Goal: Subscribe to service/newsletter

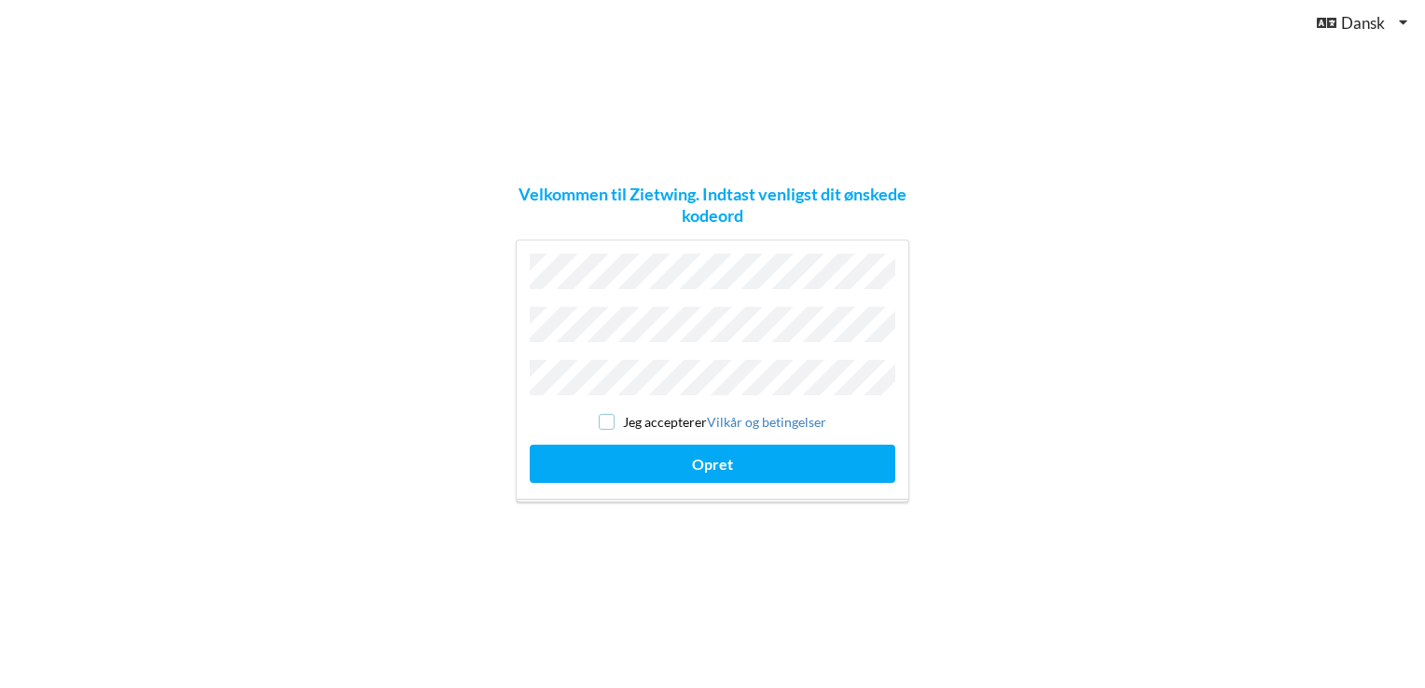
click at [604, 416] on input "checkbox" at bounding box center [607, 422] width 16 height 16
checkbox input "true"
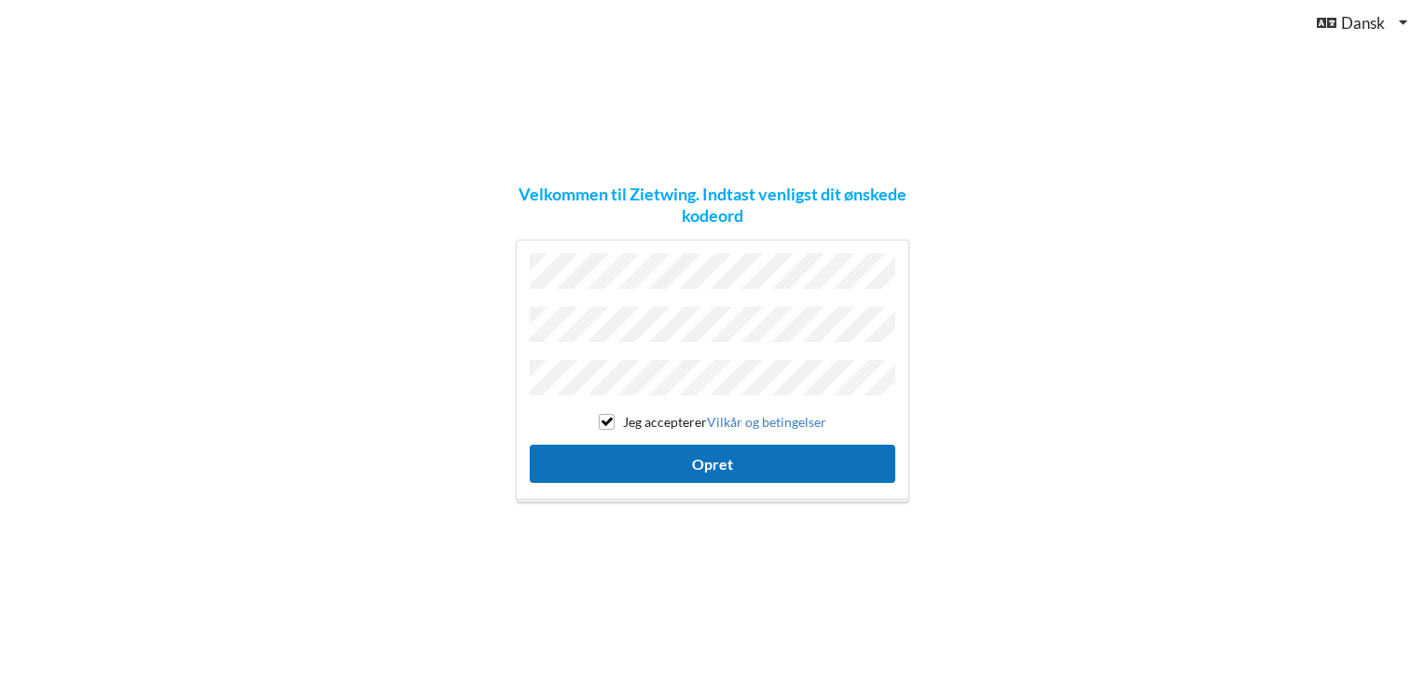
click at [712, 461] on button "Opret" at bounding box center [713, 464] width 366 height 38
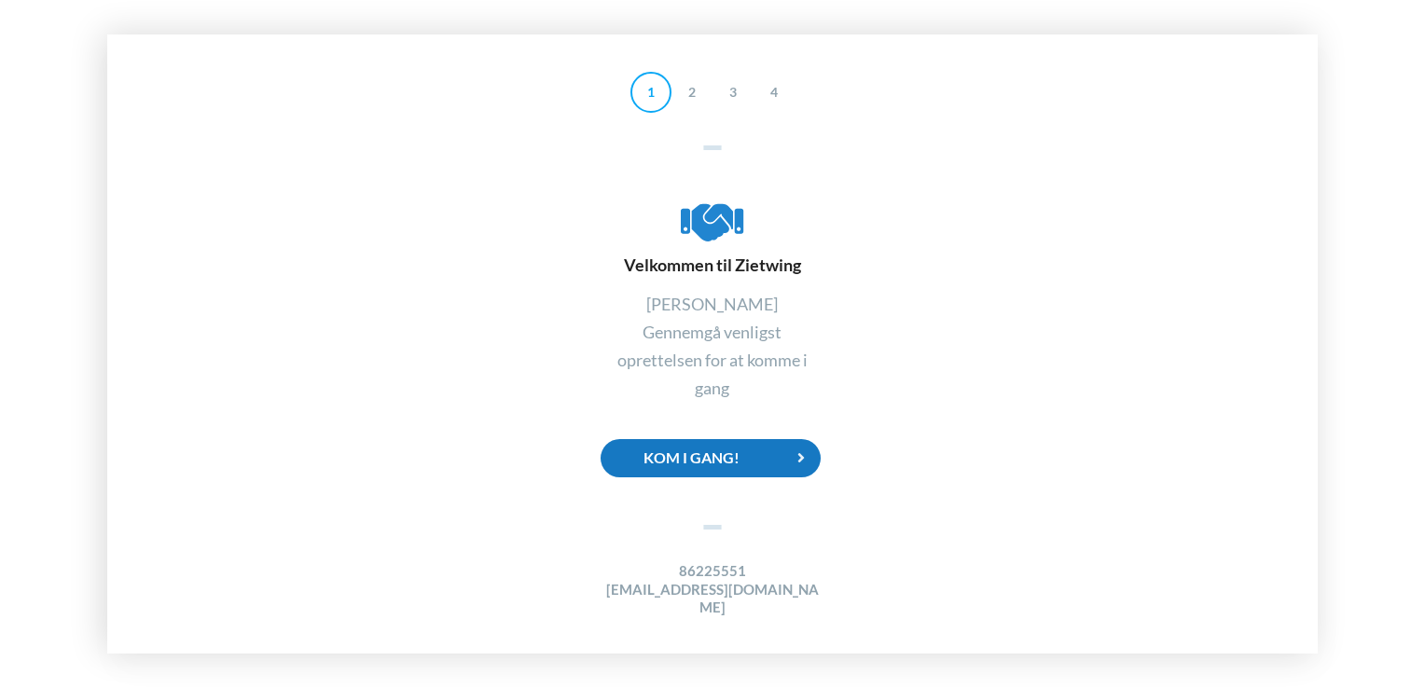
click at [701, 463] on div "Kom i gang!" at bounding box center [711, 458] width 220 height 38
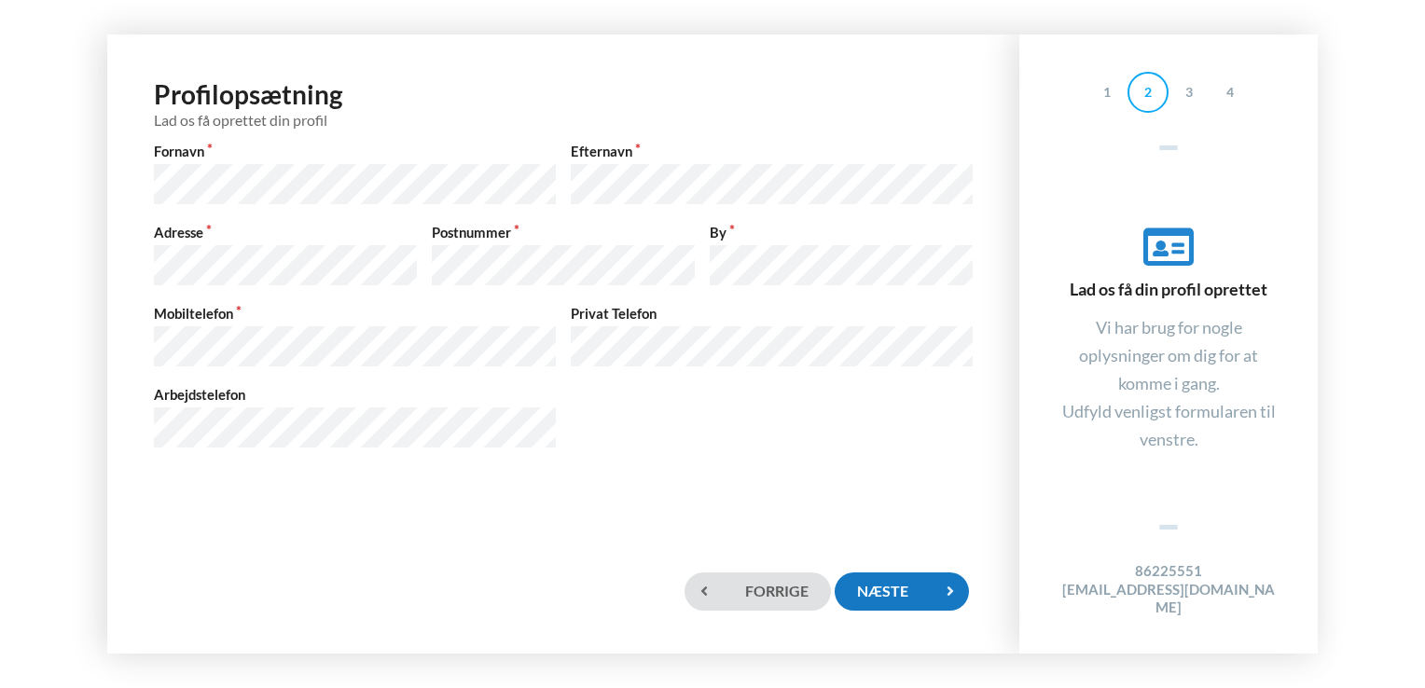
click at [905, 586] on div "Næste" at bounding box center [902, 592] width 134 height 38
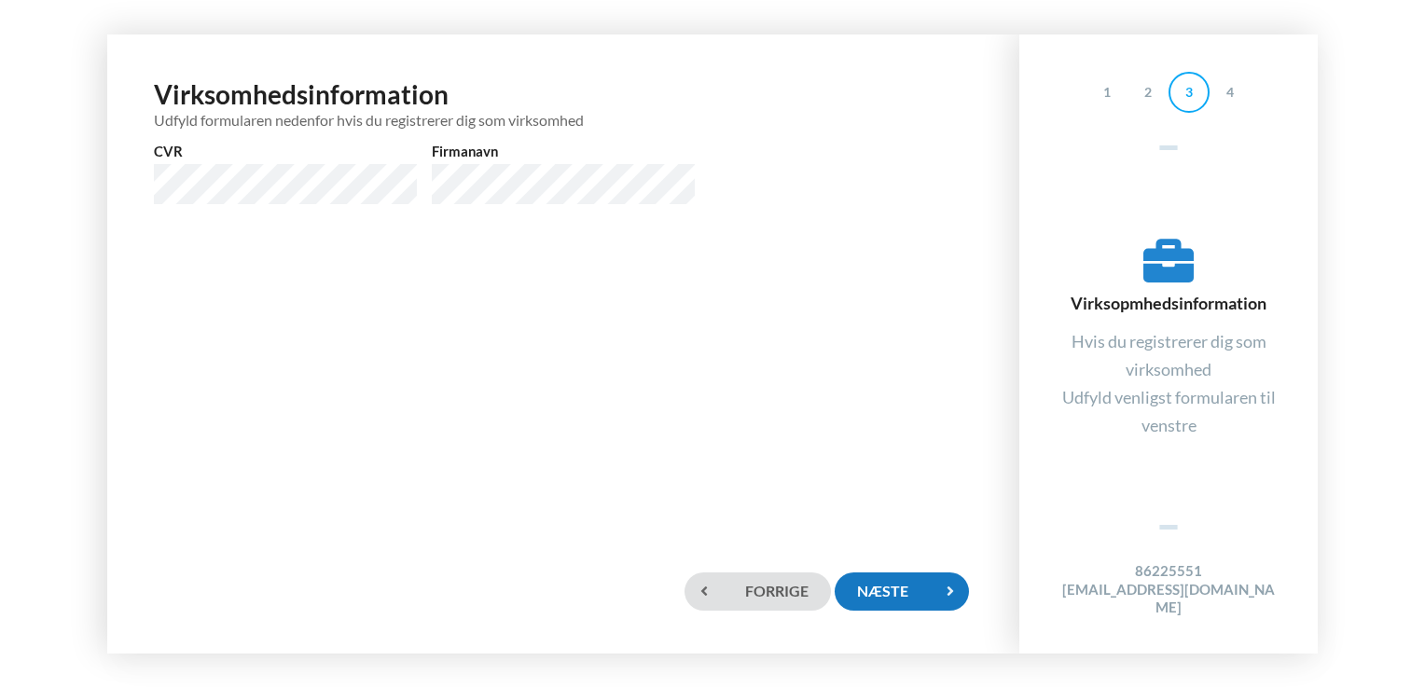
click at [905, 586] on div "Næste" at bounding box center [902, 592] width 134 height 38
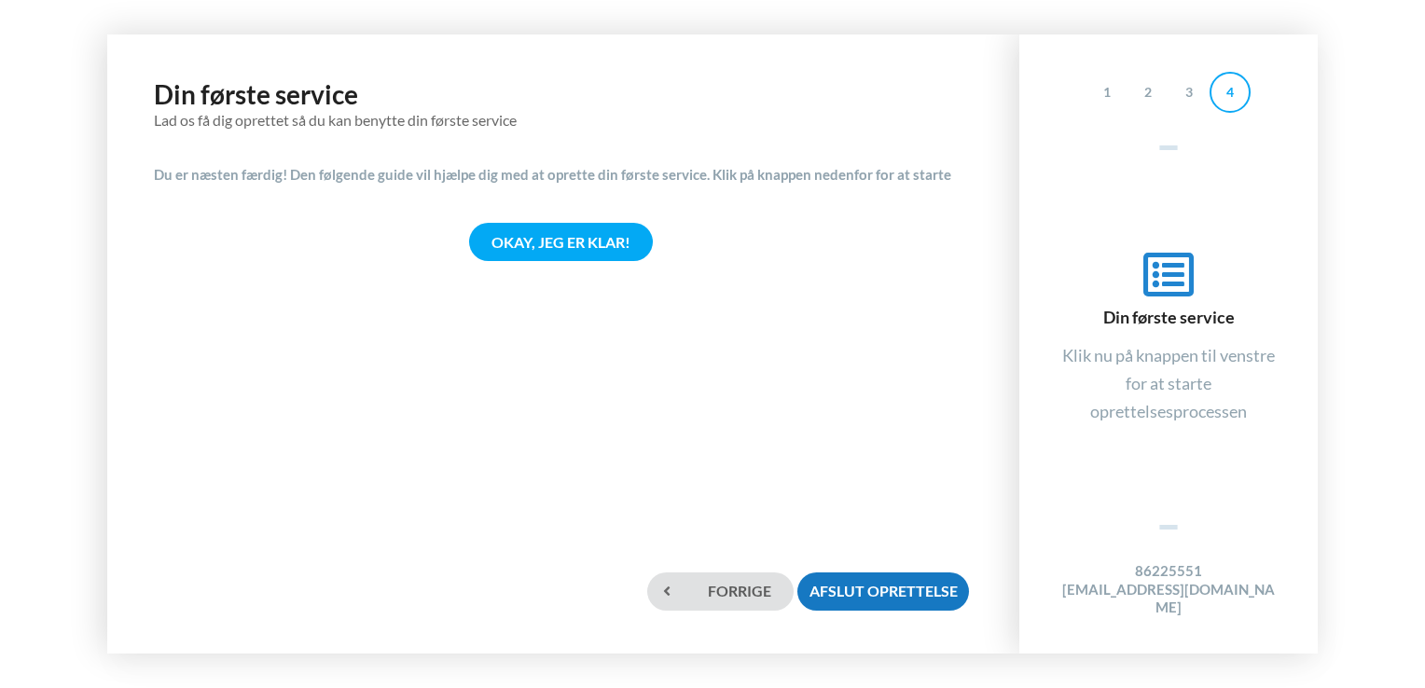
click at [905, 586] on div "Afslut oprettelse" at bounding box center [883, 592] width 172 height 38
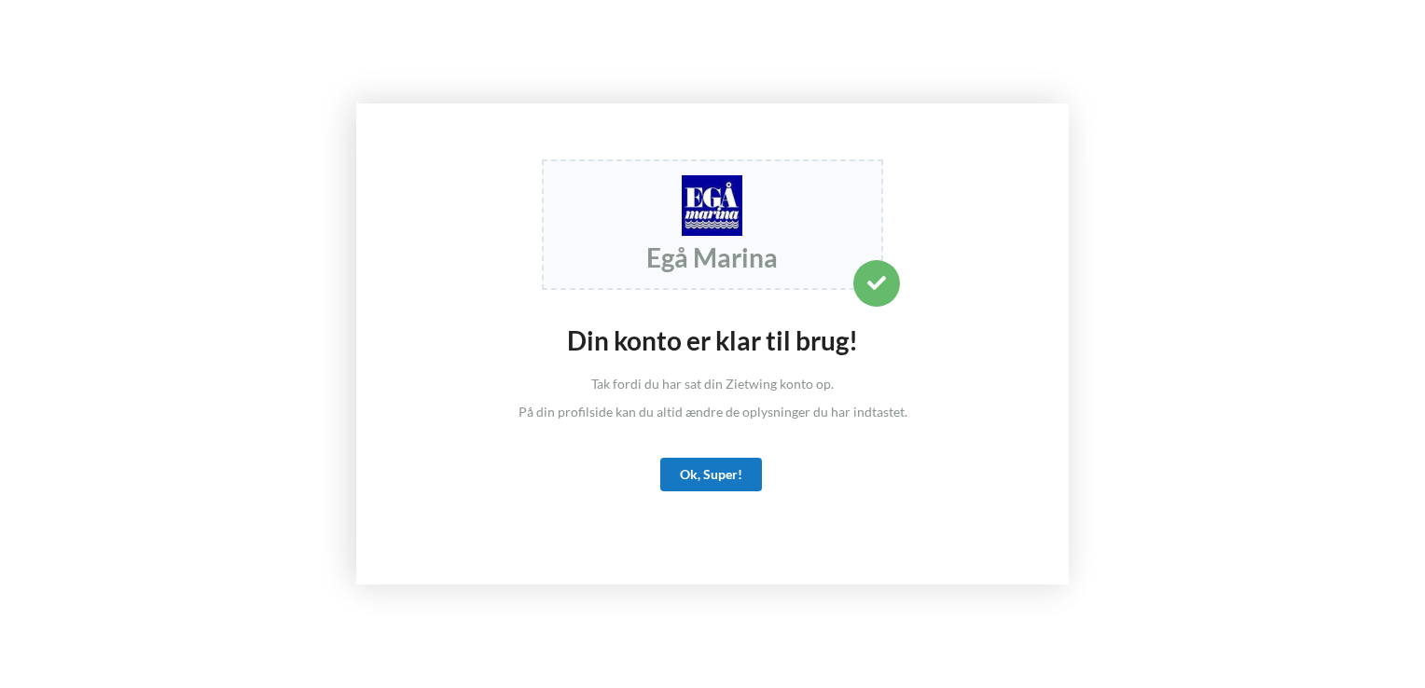
click at [710, 476] on div "Ok, Super!" at bounding box center [711, 475] width 102 height 34
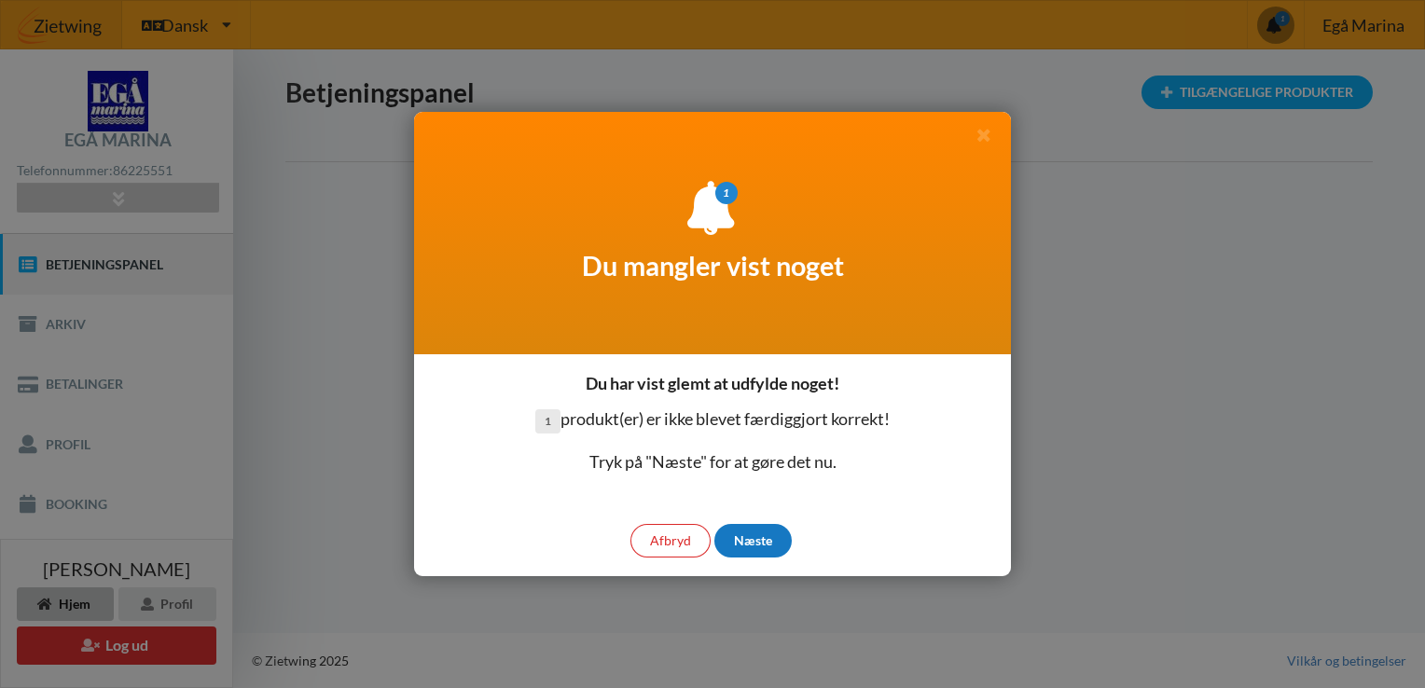
click at [753, 548] on div "Næste" at bounding box center [752, 541] width 77 height 34
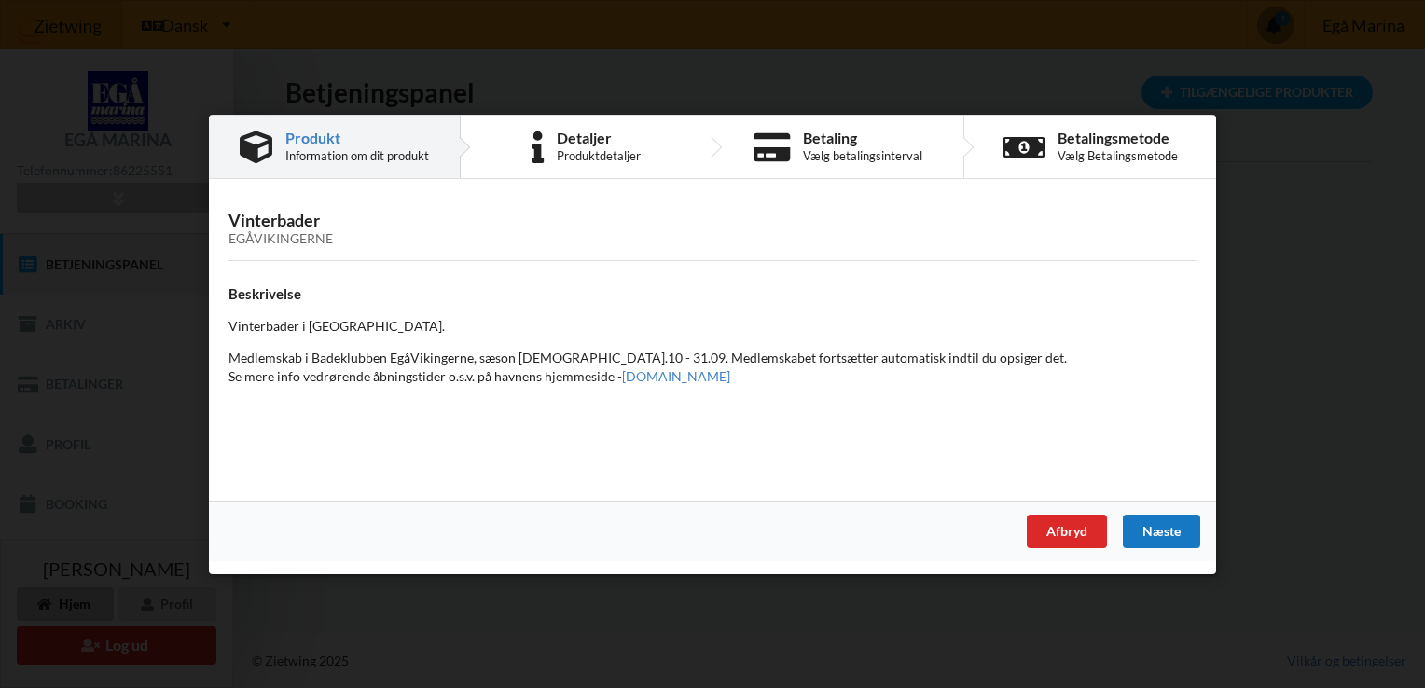
click at [1155, 520] on div "Næste" at bounding box center [1161, 531] width 77 height 34
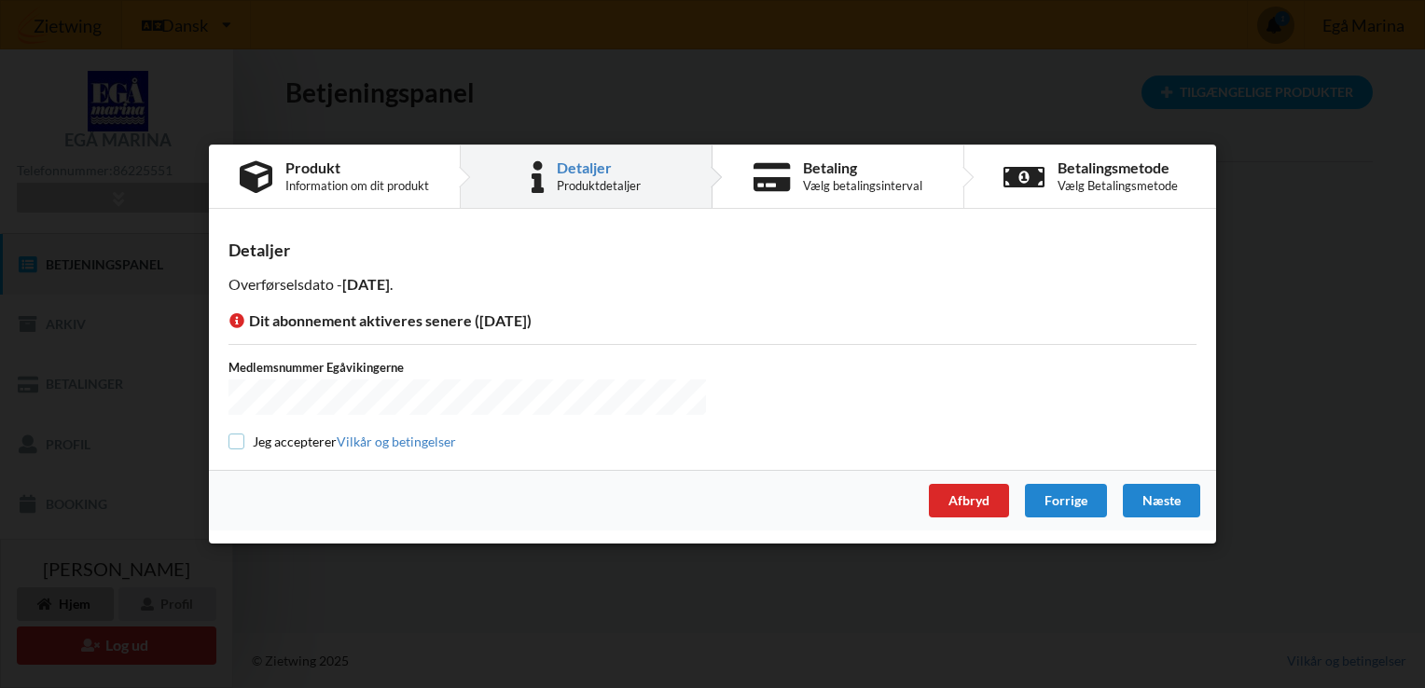
click at [233, 440] on input "checkbox" at bounding box center [237, 442] width 16 height 16
checkbox input "true"
click at [1162, 497] on div "Næste" at bounding box center [1161, 501] width 77 height 34
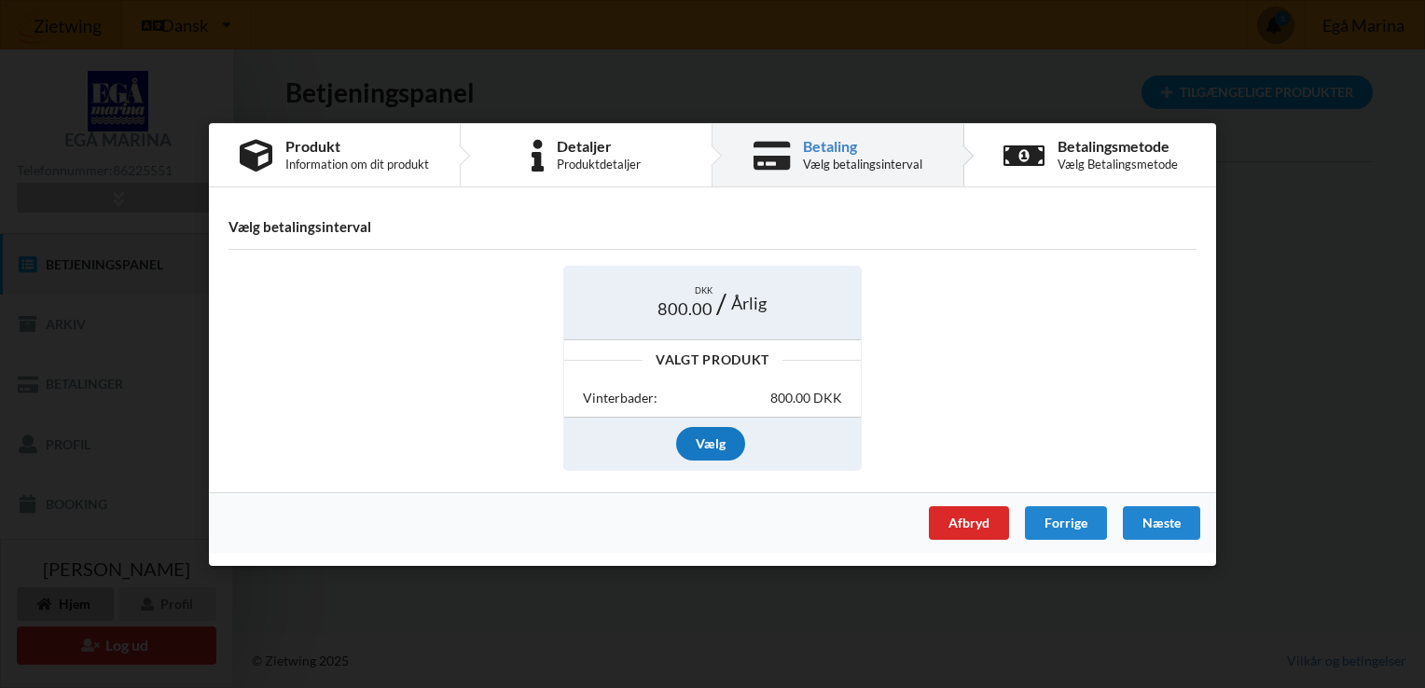
click at [707, 451] on div "Vælg" at bounding box center [710, 444] width 69 height 34
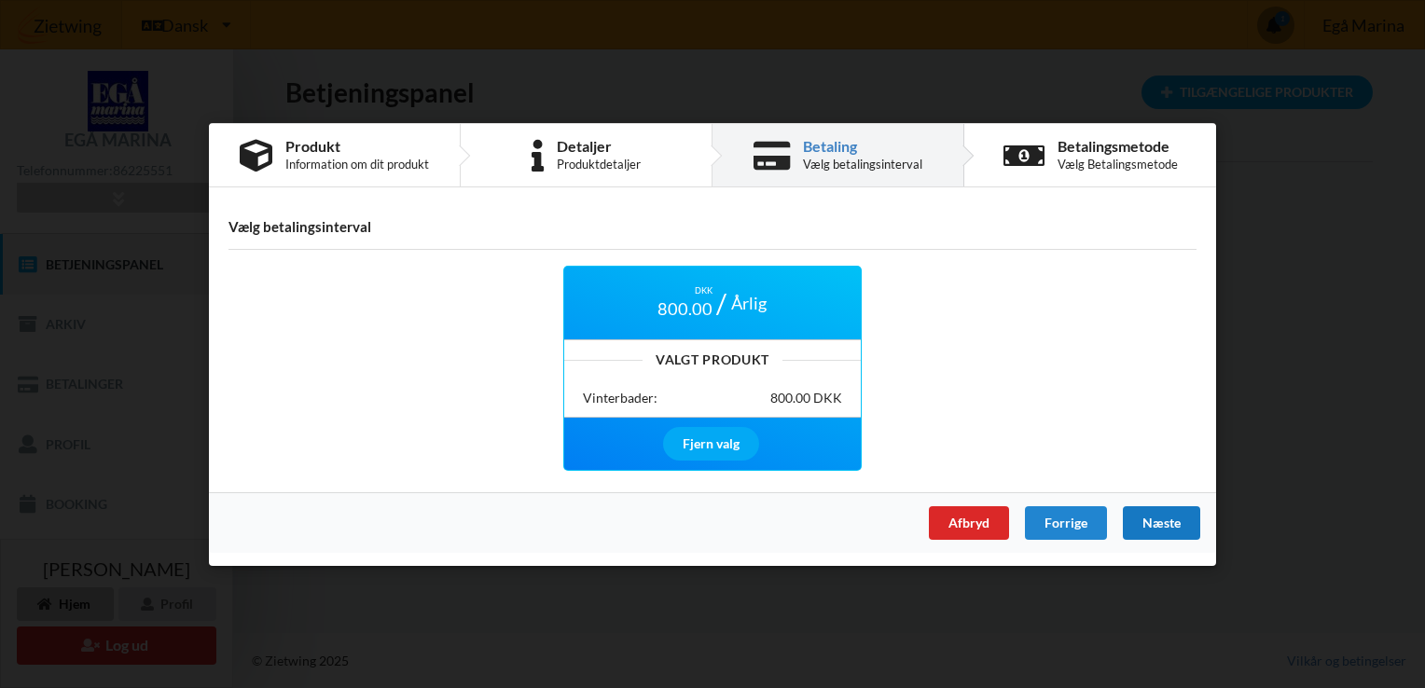
click at [1173, 517] on div "Næste" at bounding box center [1161, 523] width 77 height 34
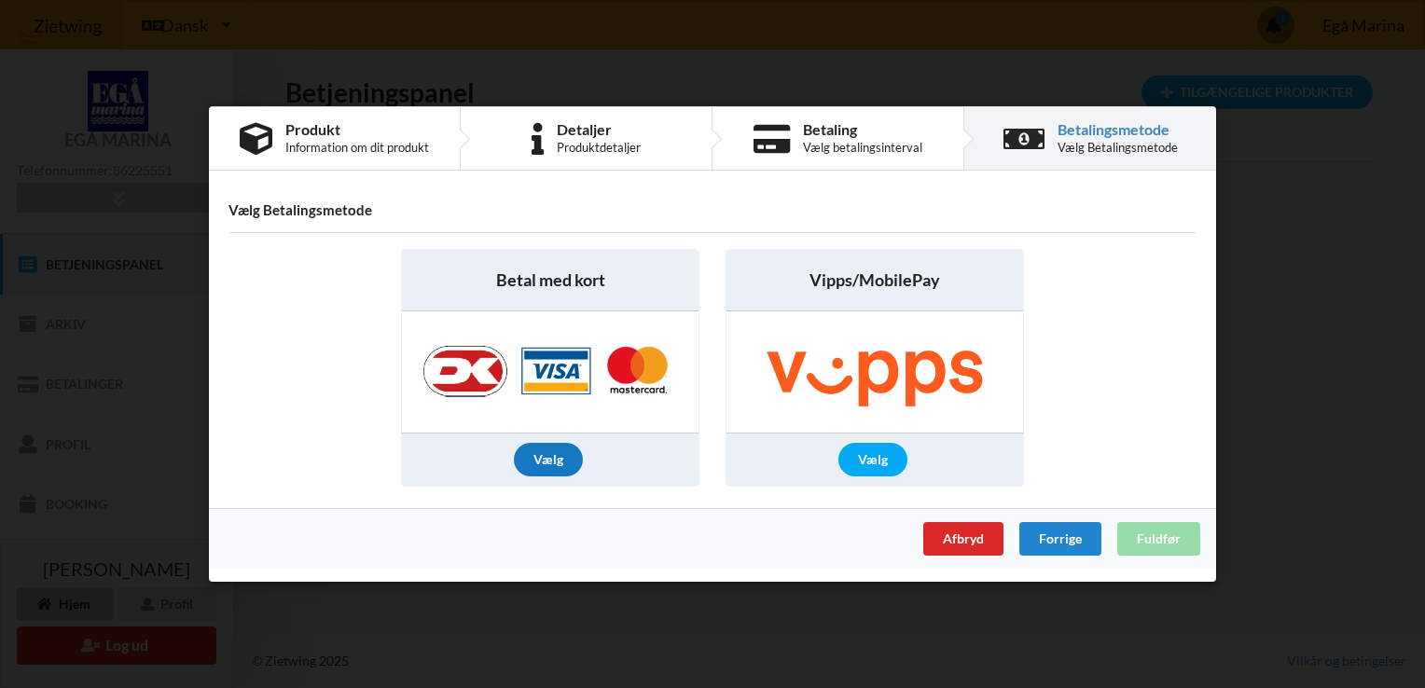
click at [543, 463] on div "Vælg" at bounding box center [548, 460] width 69 height 34
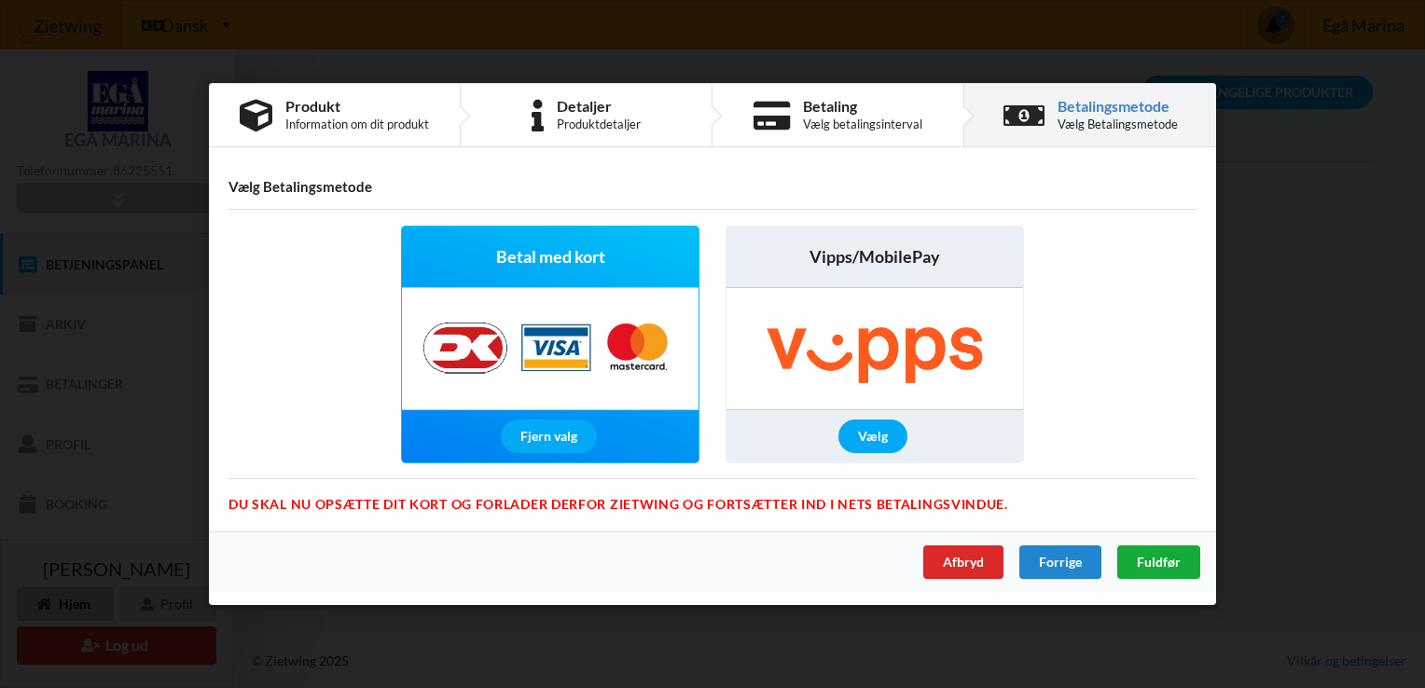
click at [1163, 561] on span "Fuldfør" at bounding box center [1159, 562] width 44 height 16
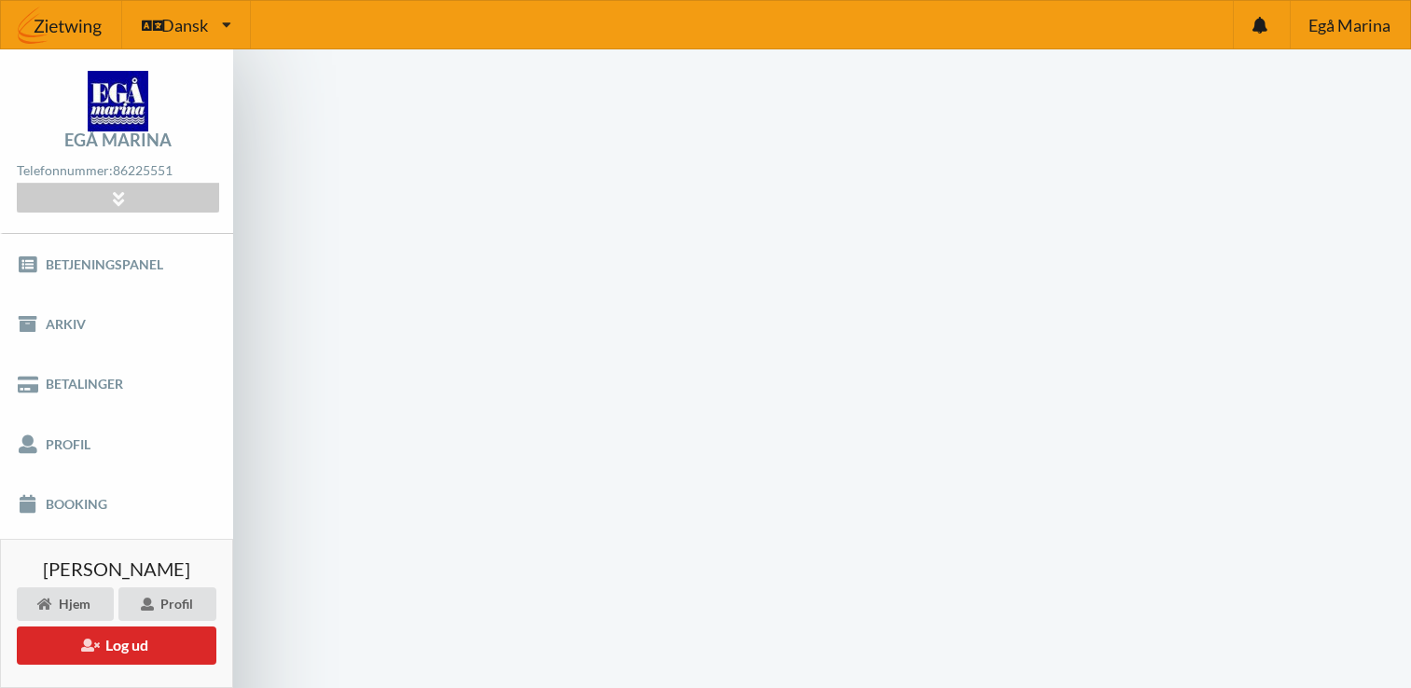
scroll to position [1, 0]
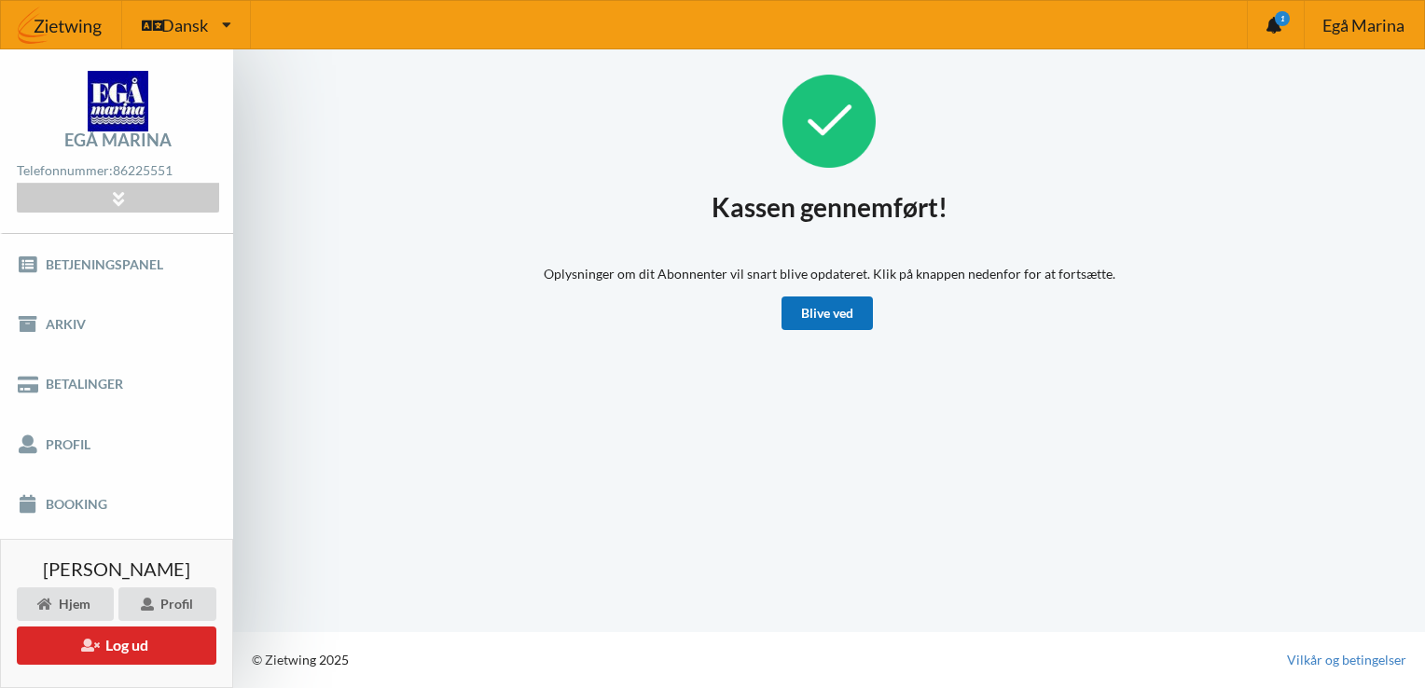
click at [819, 312] on link "Blive ved" at bounding box center [827, 314] width 91 height 34
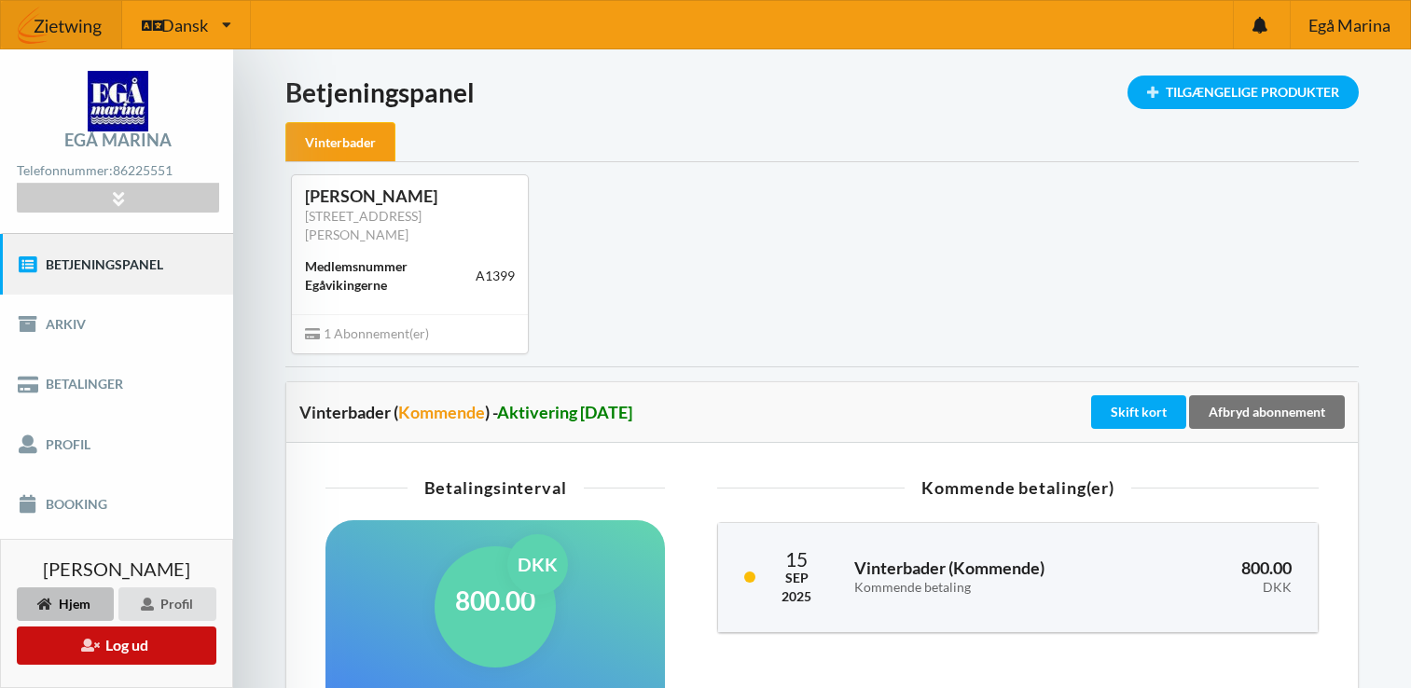
click at [125, 642] on button "Log ud" at bounding box center [117, 646] width 200 height 38
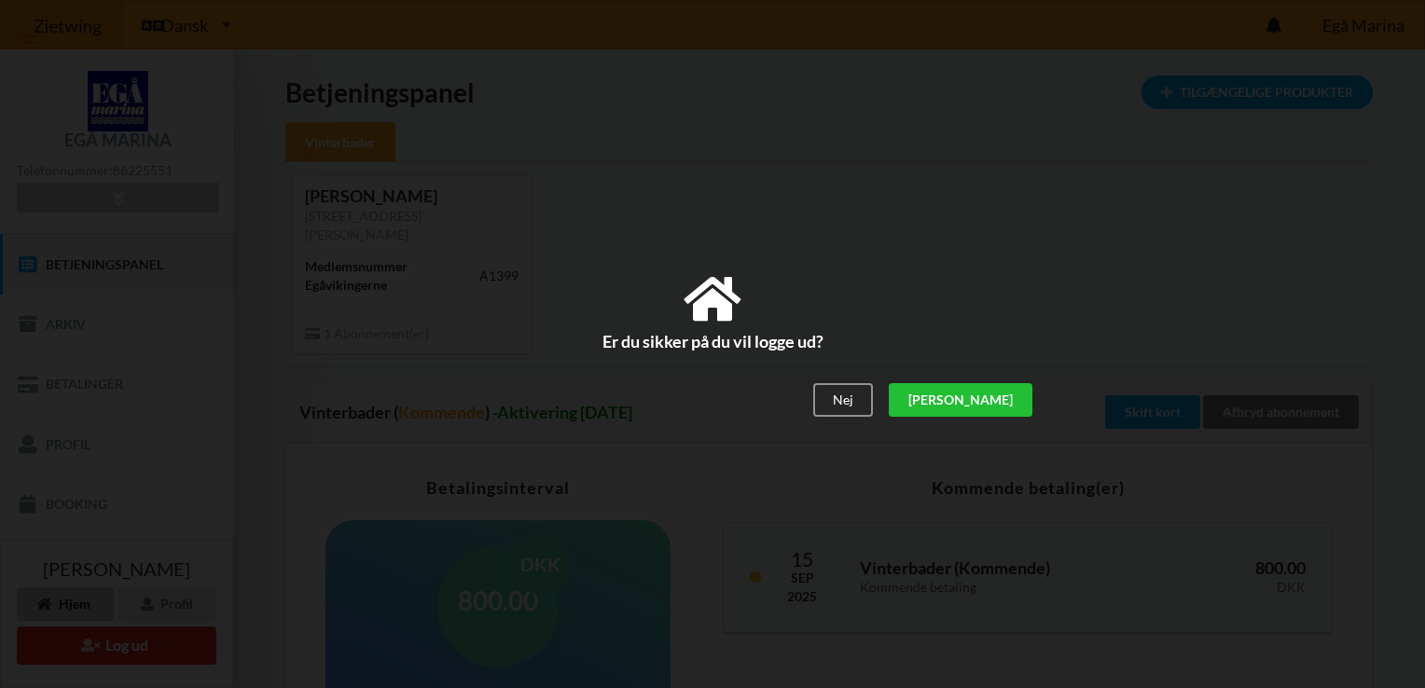
click at [994, 401] on div "[PERSON_NAME]" at bounding box center [961, 401] width 144 height 34
